Goal: Complete application form: Complete application form

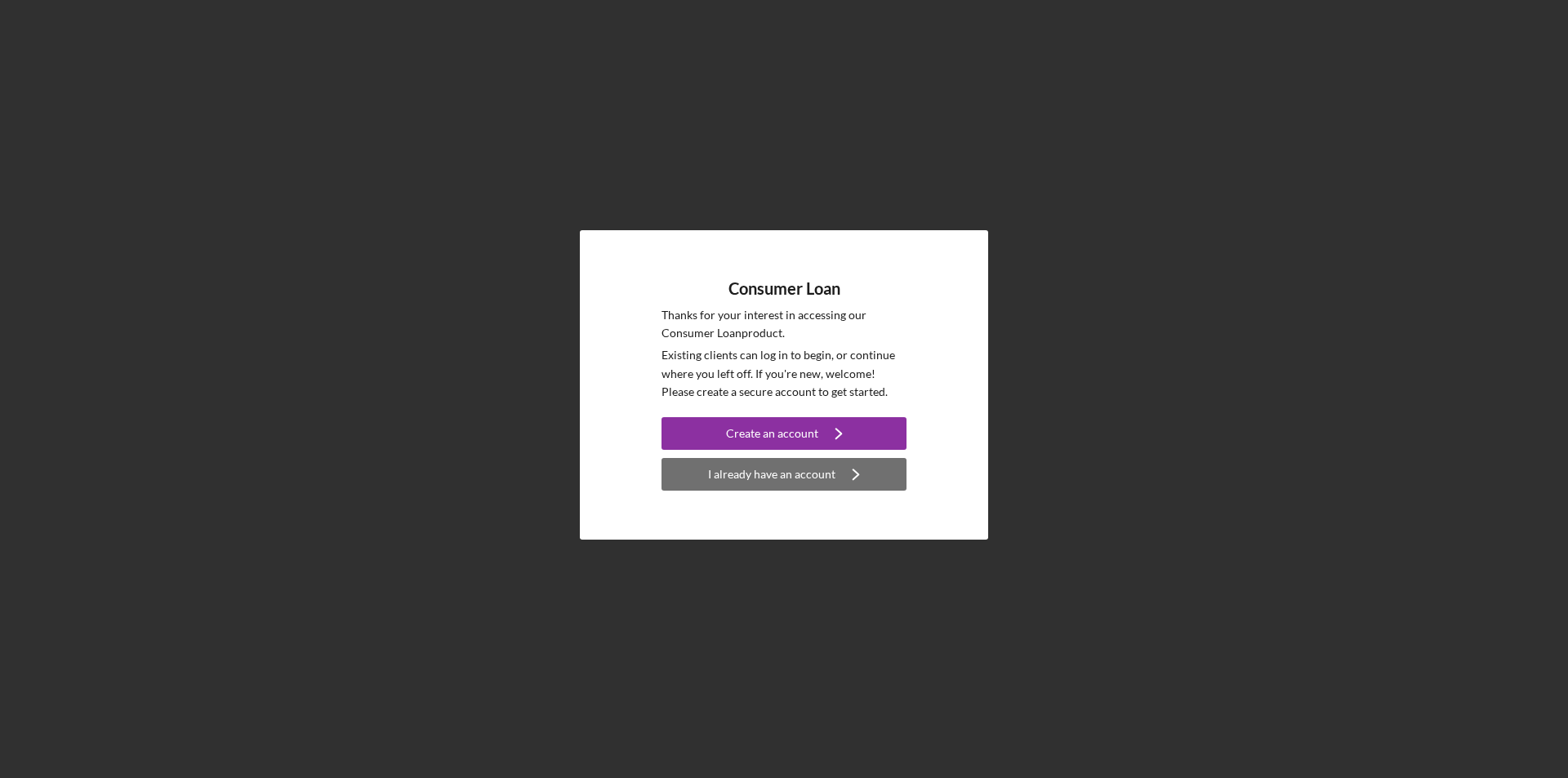
click at [756, 481] on div "I already have an account" at bounding box center [772, 474] width 127 height 33
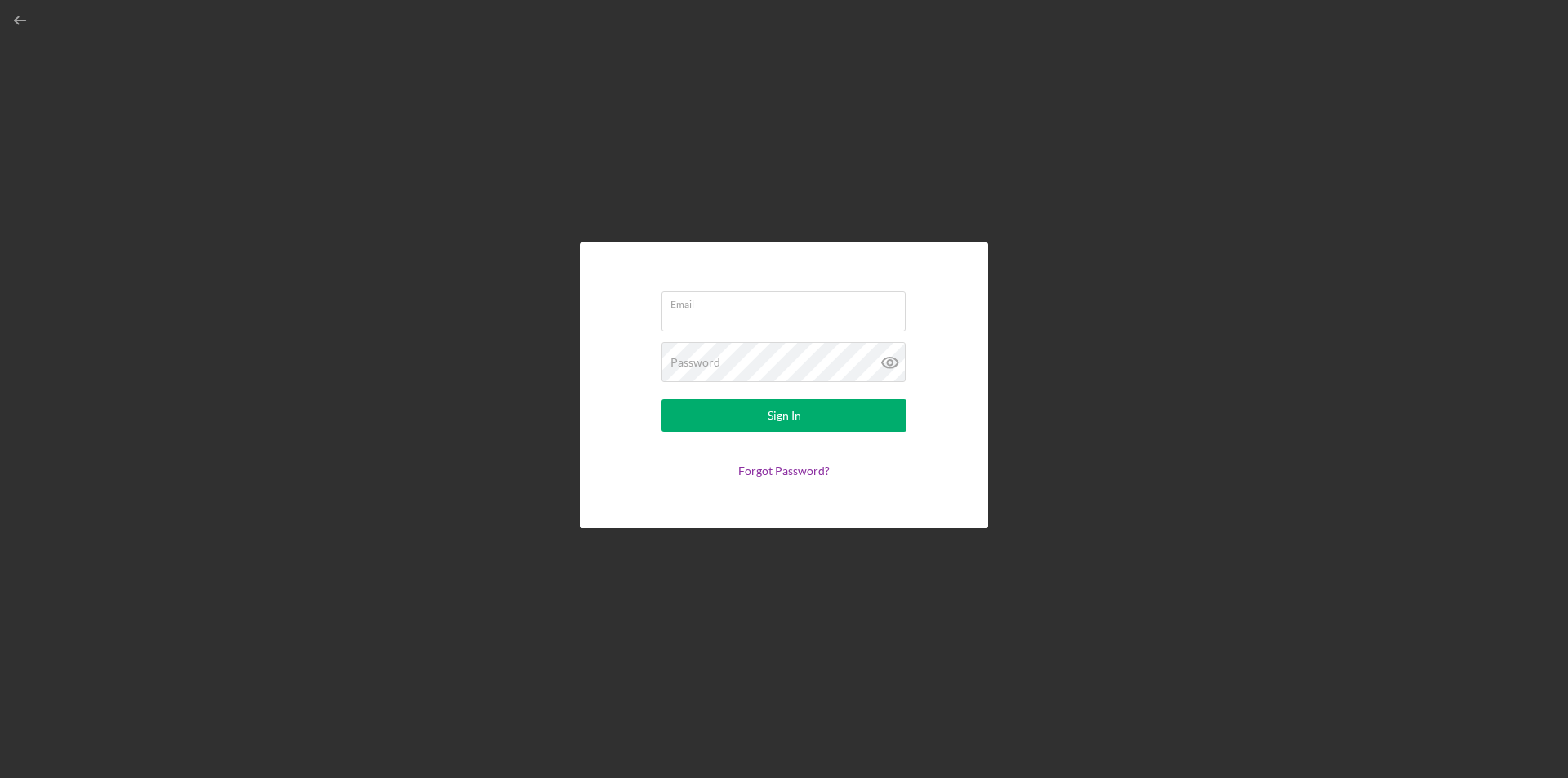
type input "[EMAIL_ADDRESS][DOMAIN_NAME]"
click at [766, 412] on button "Sign In" at bounding box center [784, 416] width 245 height 33
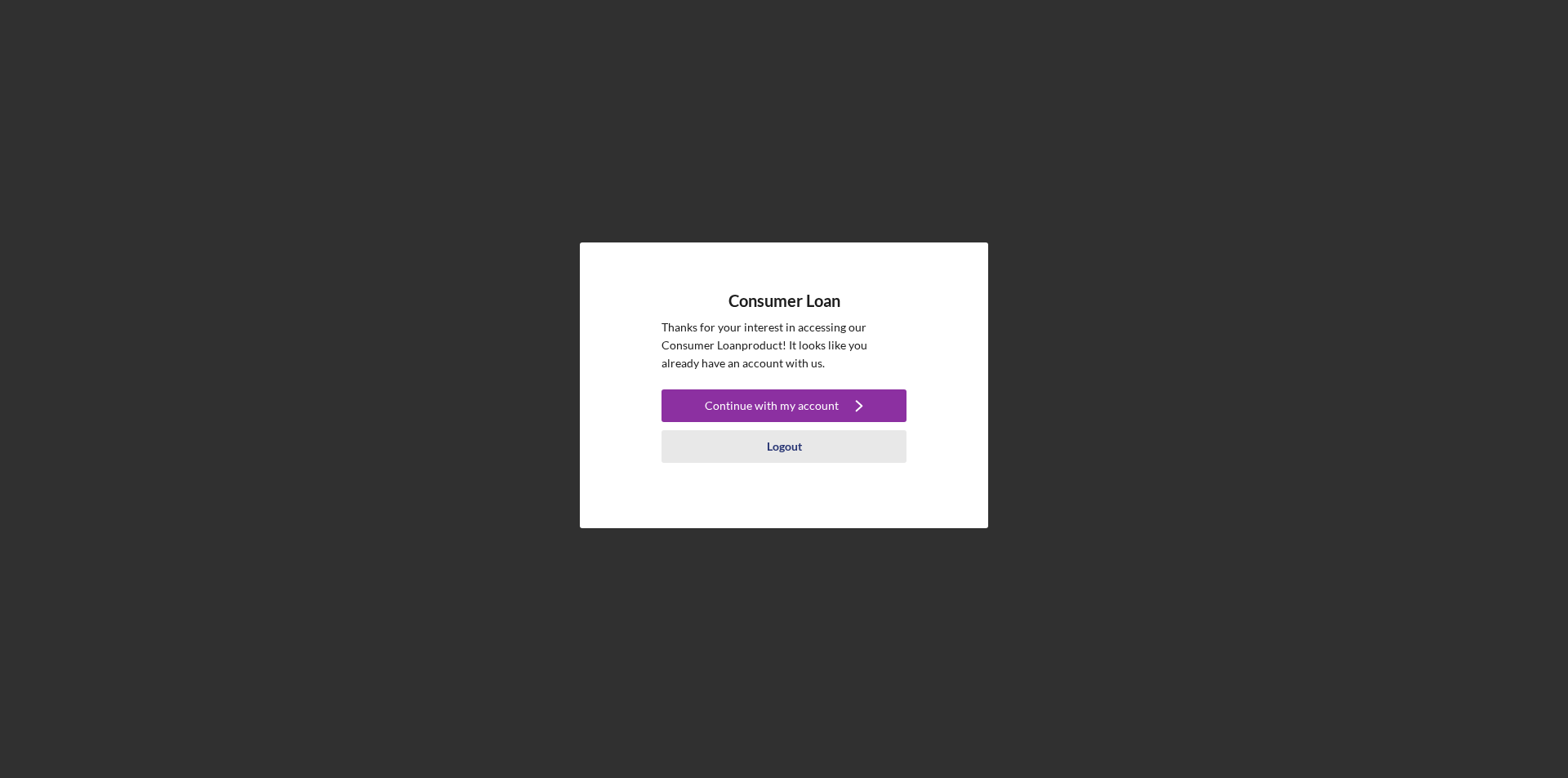
click at [786, 452] on div "Logout" at bounding box center [784, 447] width 35 height 33
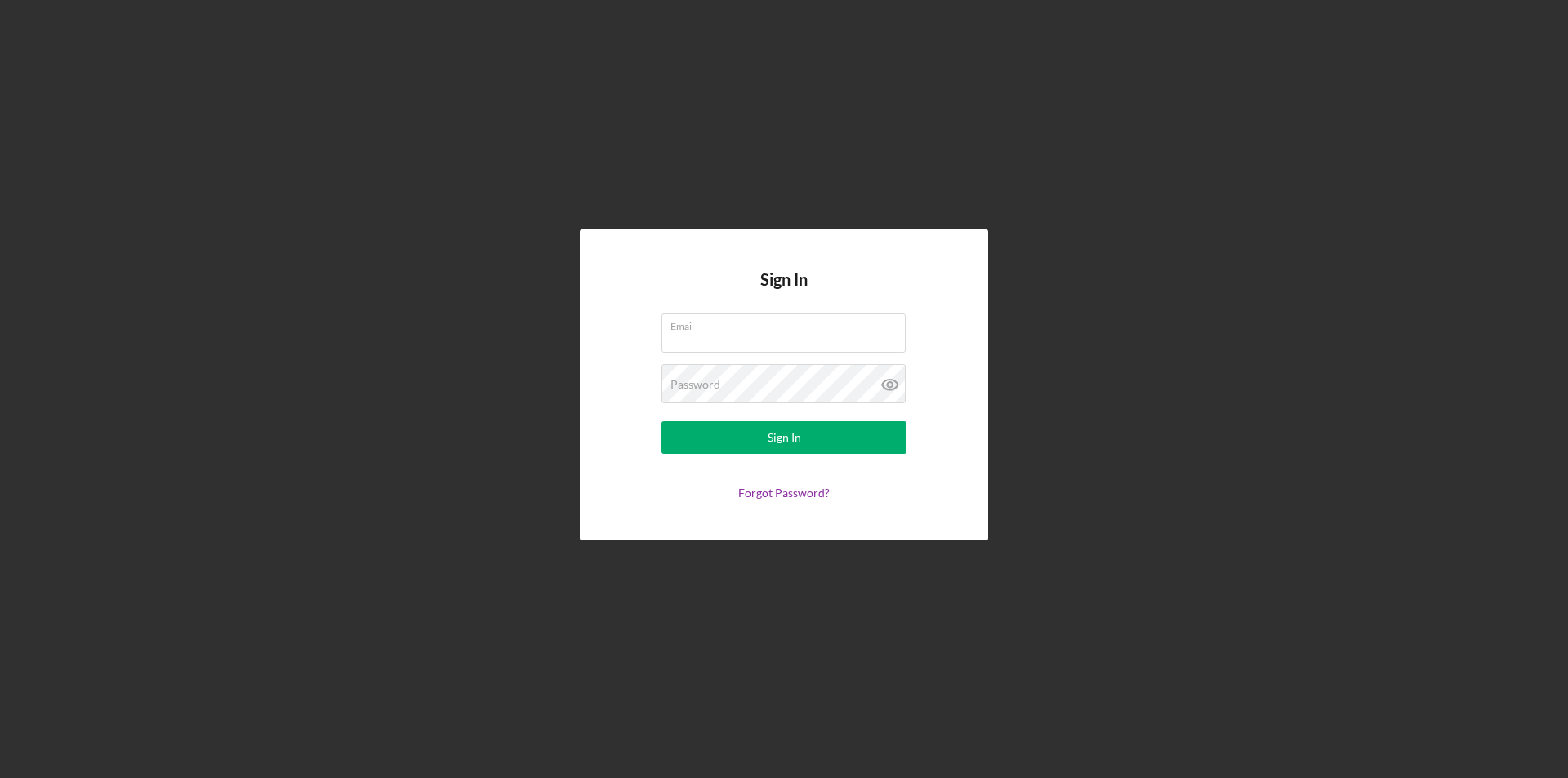
type input "[EMAIL_ADDRESS][DOMAIN_NAME]"
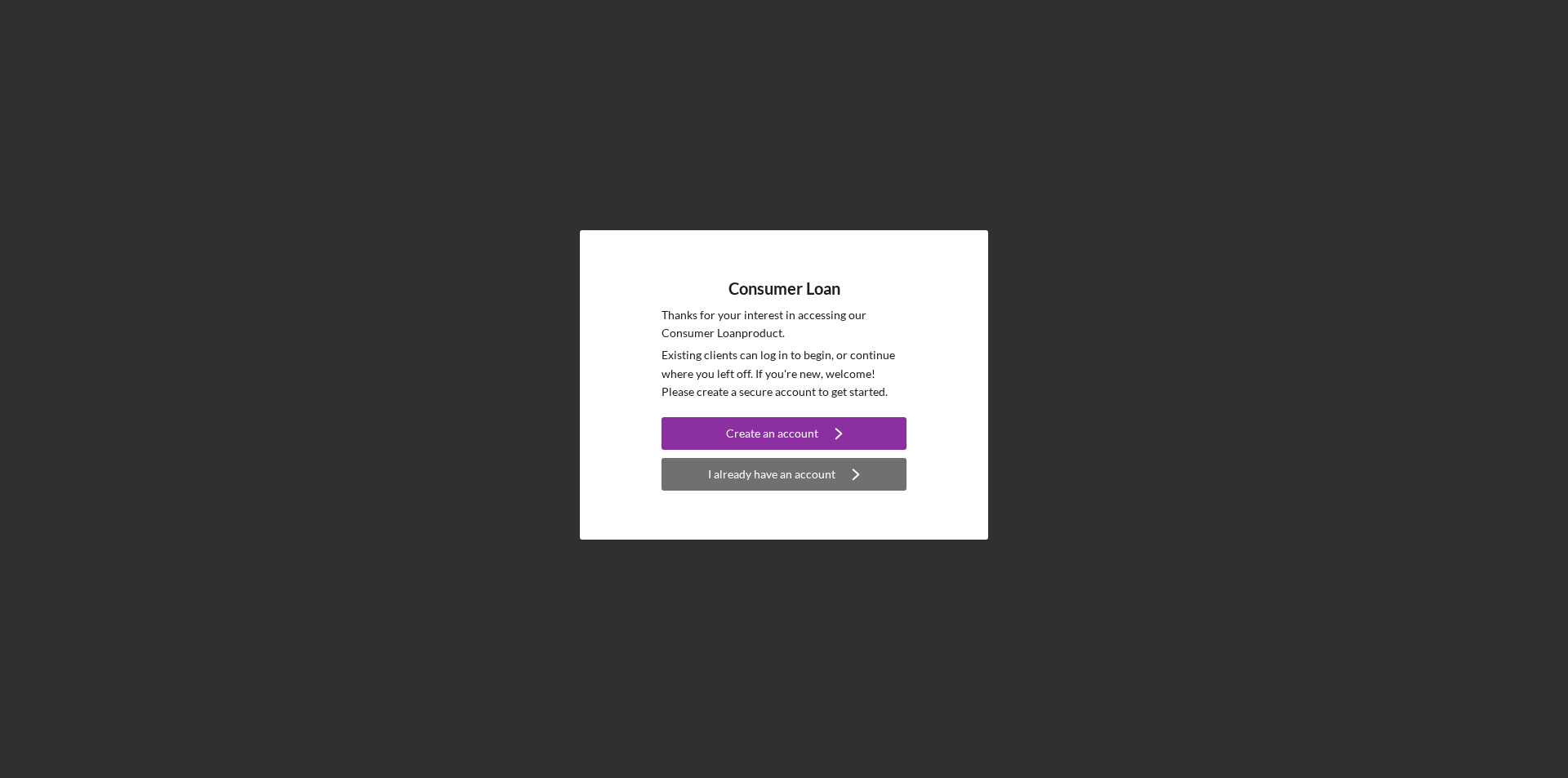
click at [797, 481] on div "I already have an account" at bounding box center [772, 474] width 127 height 33
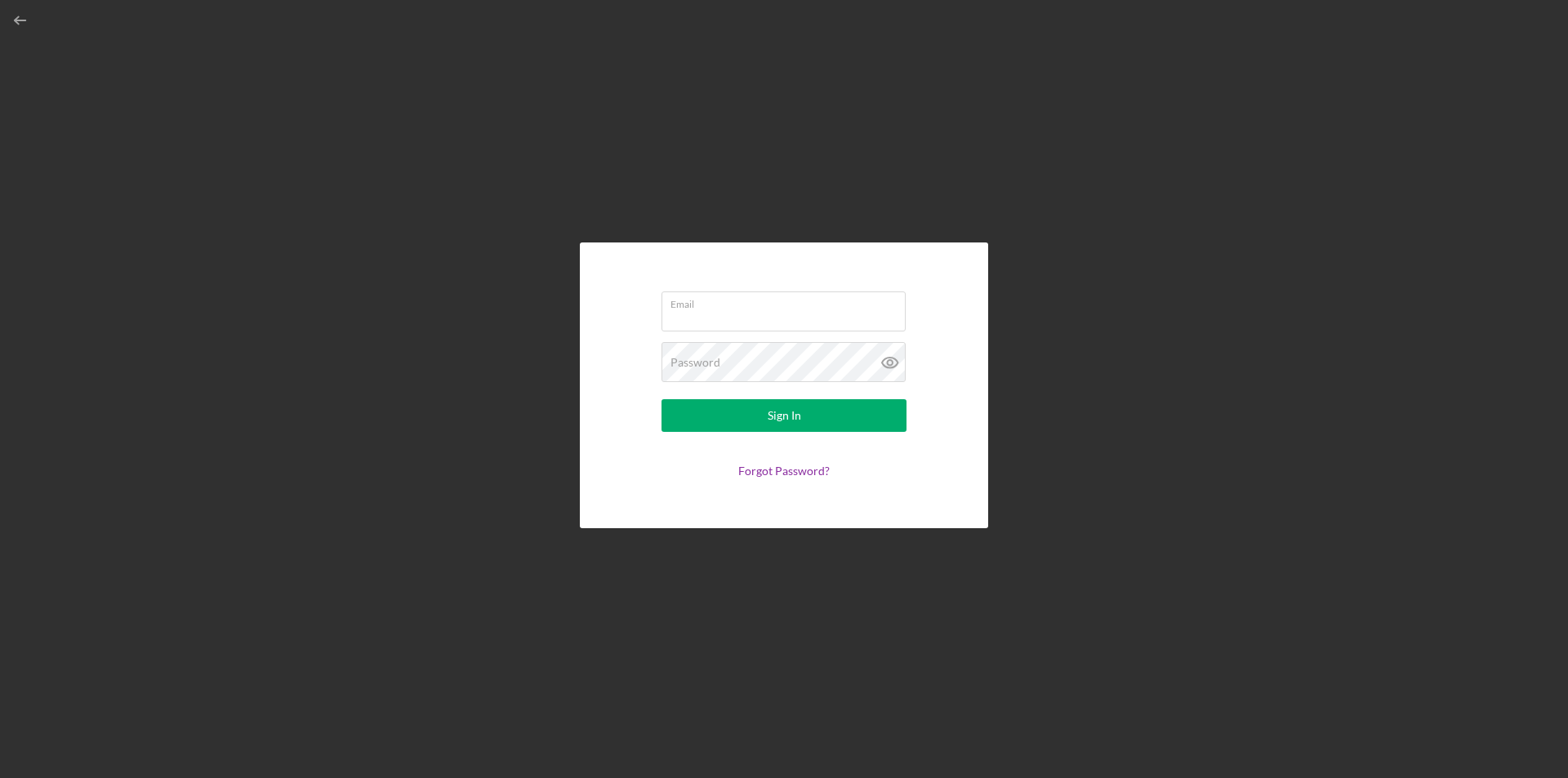
type input "[EMAIL_ADDRESS][DOMAIN_NAME]"
click at [791, 417] on div "Sign In" at bounding box center [784, 416] width 34 height 33
